Goal: Transaction & Acquisition: Purchase product/service

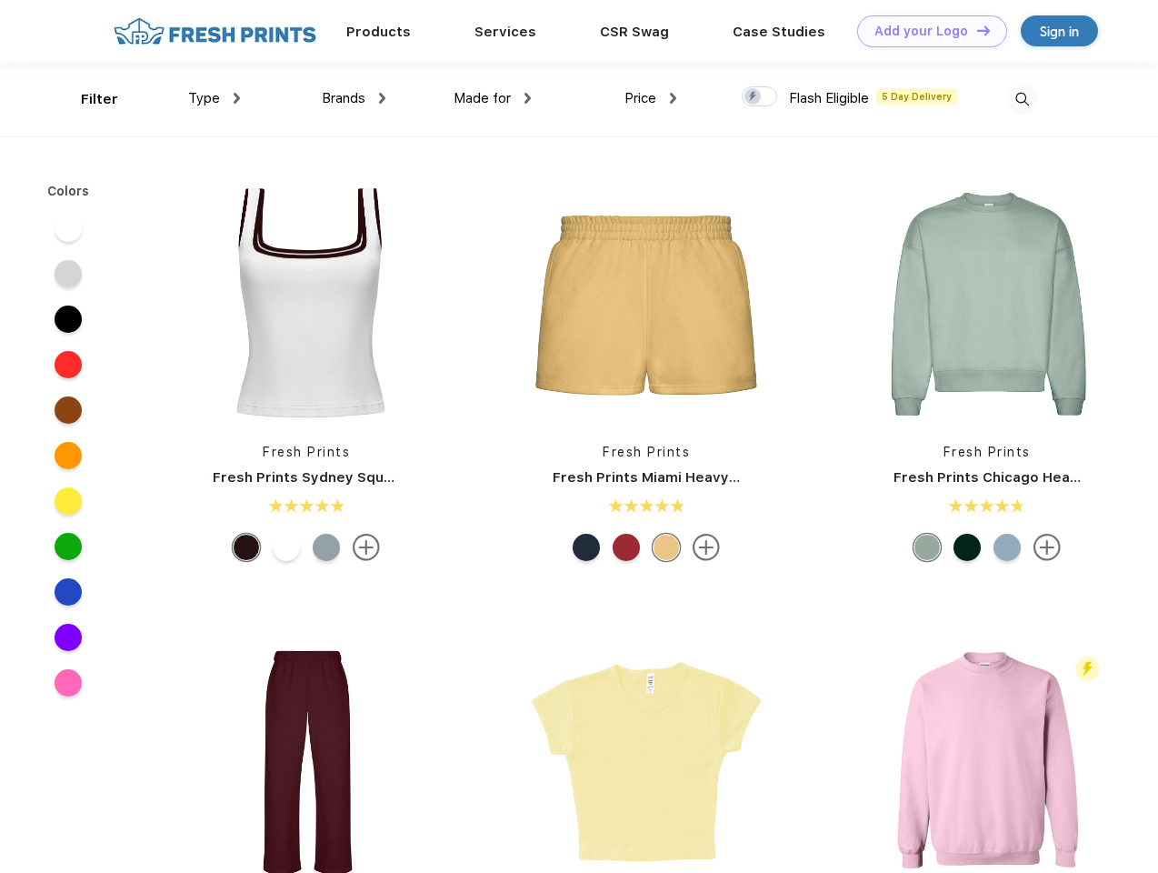
click at [926, 31] on link "Add your Logo Design Tool" at bounding box center [932, 31] width 150 height 32
click at [0, 0] on div "Design Tool" at bounding box center [0, 0] width 0 height 0
click at [976, 30] on link "Add your Logo Design Tool" at bounding box center [932, 31] width 150 height 32
click at [87, 99] on div "Filter" at bounding box center [99, 99] width 37 height 21
click at [215, 98] on span "Type" at bounding box center [204, 98] width 32 height 16
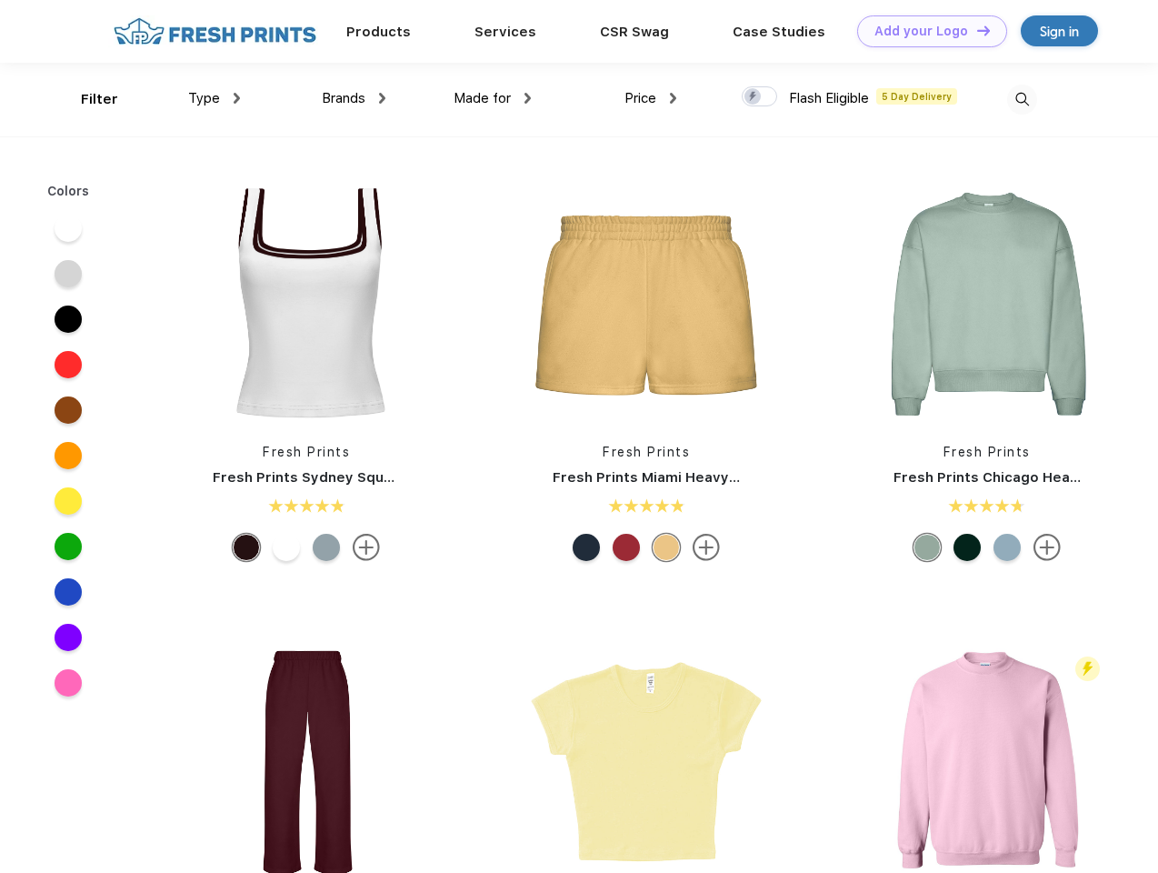
click at [354, 98] on span "Brands" at bounding box center [344, 98] width 44 height 16
click at [493, 98] on span "Made for" at bounding box center [482, 98] width 57 height 16
click at [651, 98] on span "Price" at bounding box center [641, 98] width 32 height 16
click at [760, 97] on div at bounding box center [759, 96] width 35 height 20
click at [754, 97] on input "checkbox" at bounding box center [748, 91] width 12 height 12
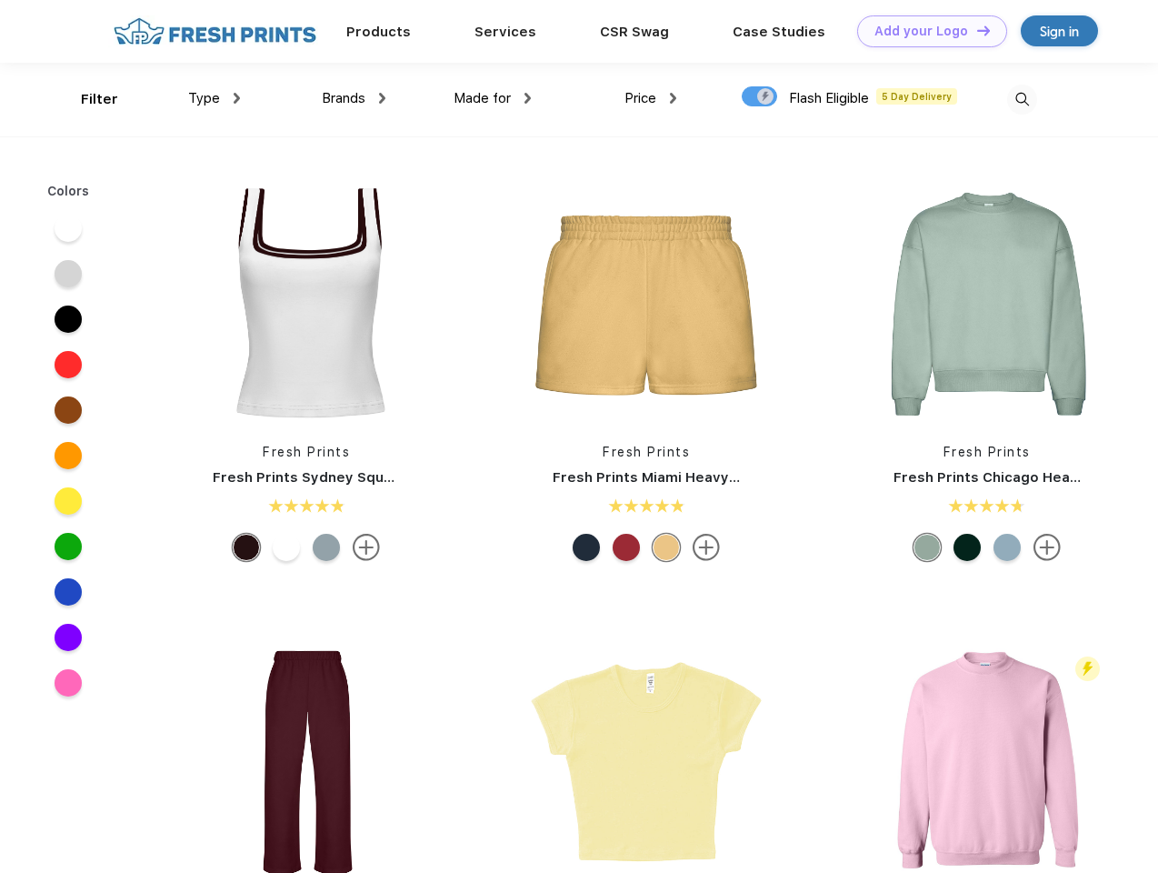
click at [1022, 99] on img at bounding box center [1022, 100] width 30 height 30
